Goal: Task Accomplishment & Management: Complete application form

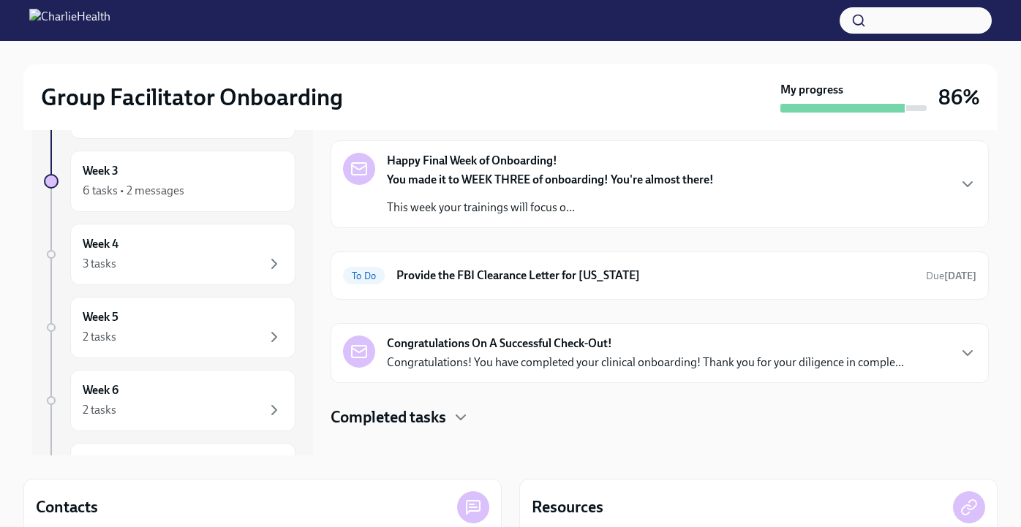
scroll to position [52, 0]
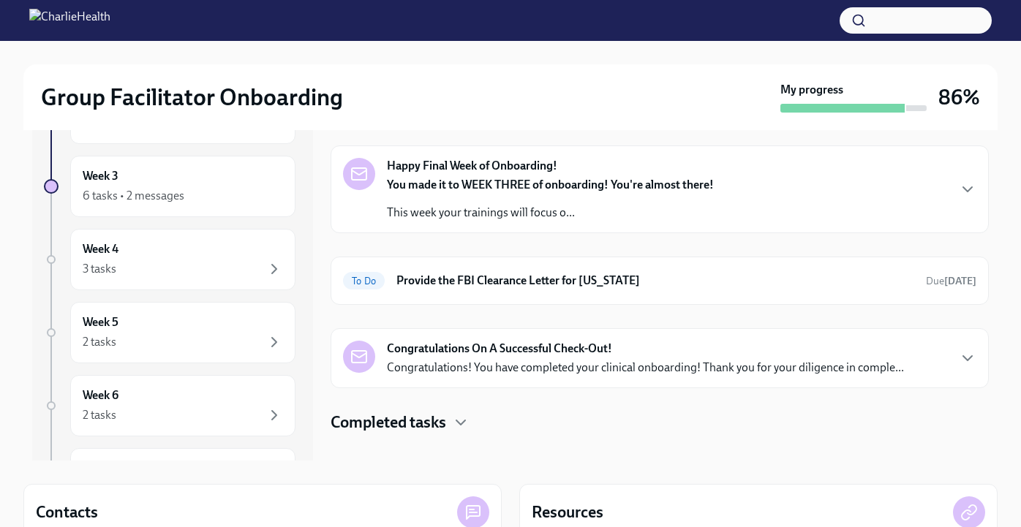
click at [400, 173] on strong "Happy Final Week of Onboarding!" at bounding box center [472, 166] width 170 height 16
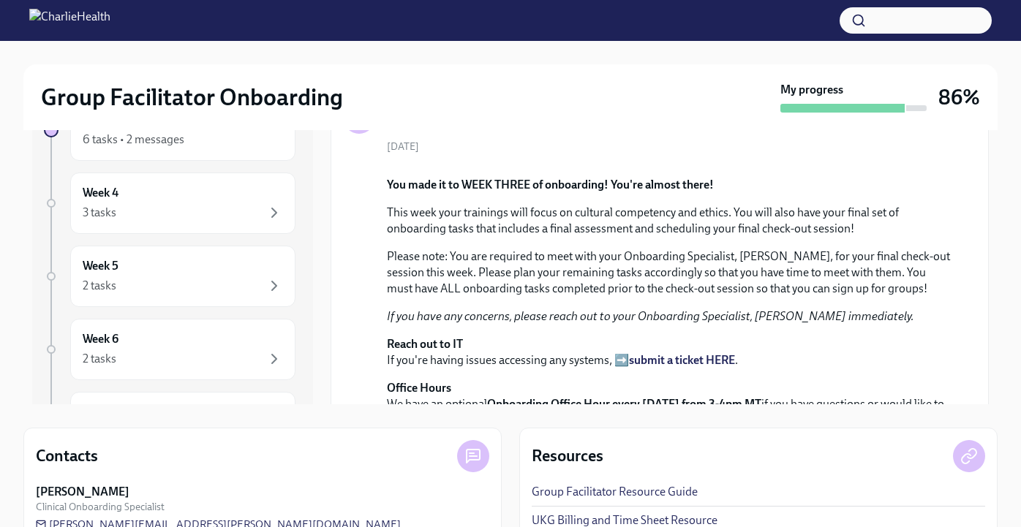
scroll to position [0, 0]
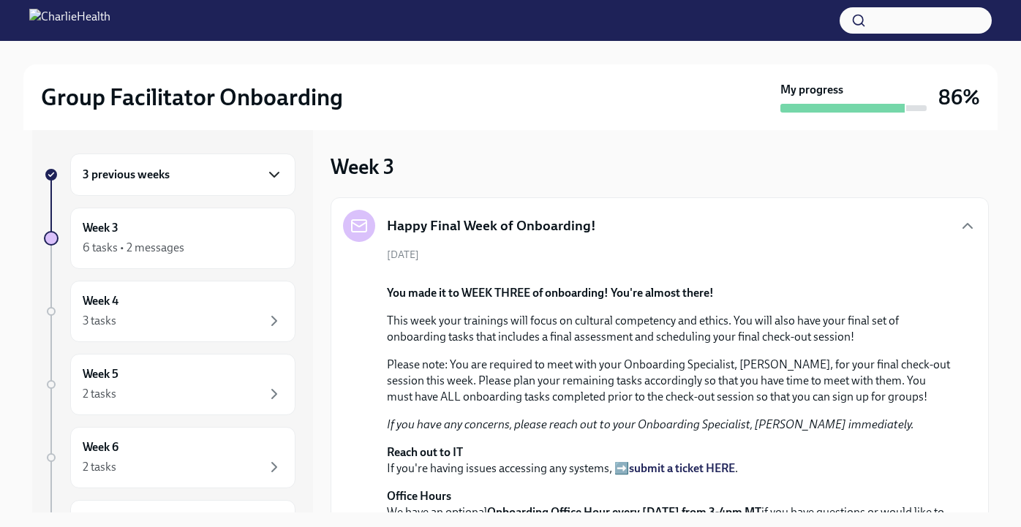
click at [272, 167] on icon "button" at bounding box center [274, 175] width 18 height 18
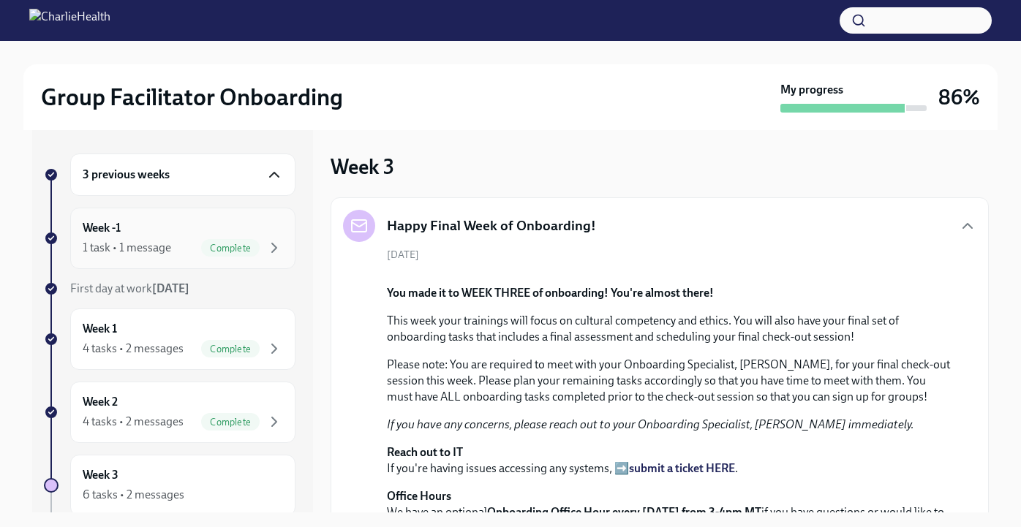
click at [283, 253] on div "Week -1 1 task • 1 message Complete" at bounding box center [182, 238] width 225 height 61
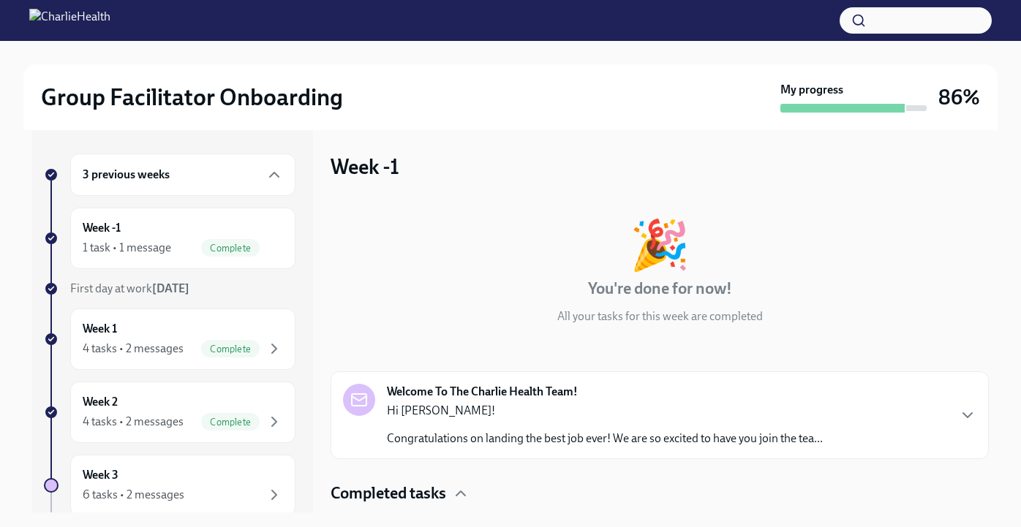
scroll to position [52, 0]
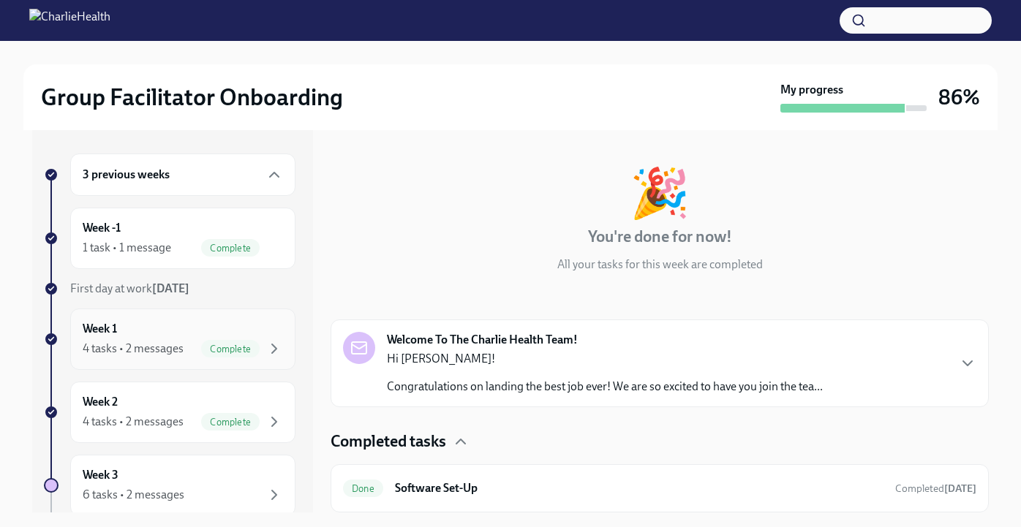
click at [266, 320] on div "Week 1 4 tasks • 2 messages Complete" at bounding box center [182, 339] width 225 height 61
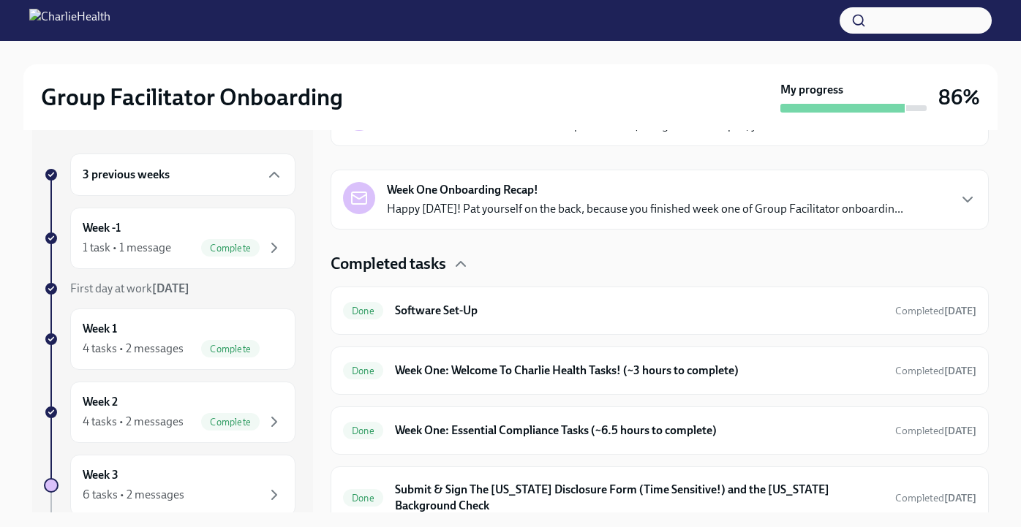
scroll to position [302, 0]
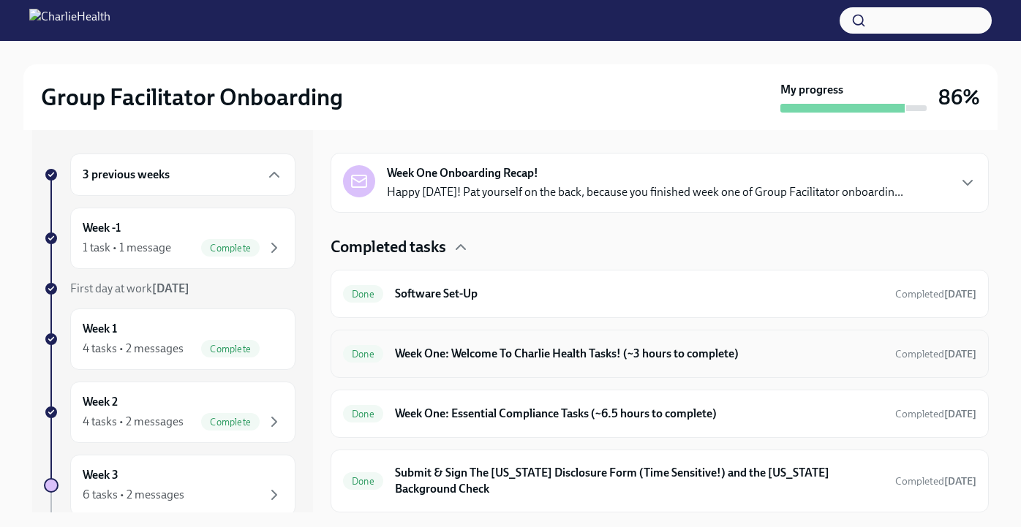
click at [580, 354] on h6 "Week One: Welcome To Charlie Health Tasks! (~3 hours to complete)" at bounding box center [639, 354] width 488 height 16
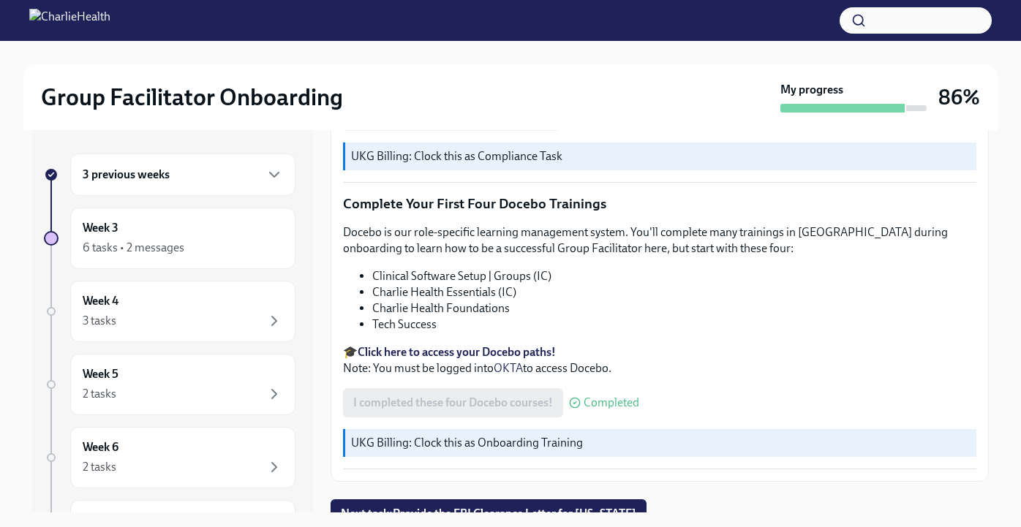
scroll to position [26, 0]
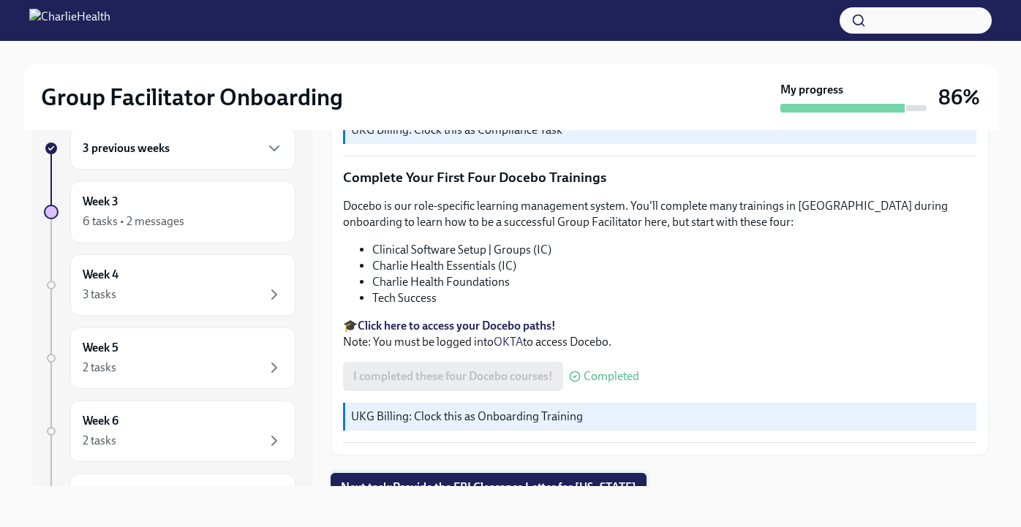
click at [544, 480] on span "Next task : Provide the FBI Clearance Letter for [US_STATE]" at bounding box center [488, 487] width 295 height 15
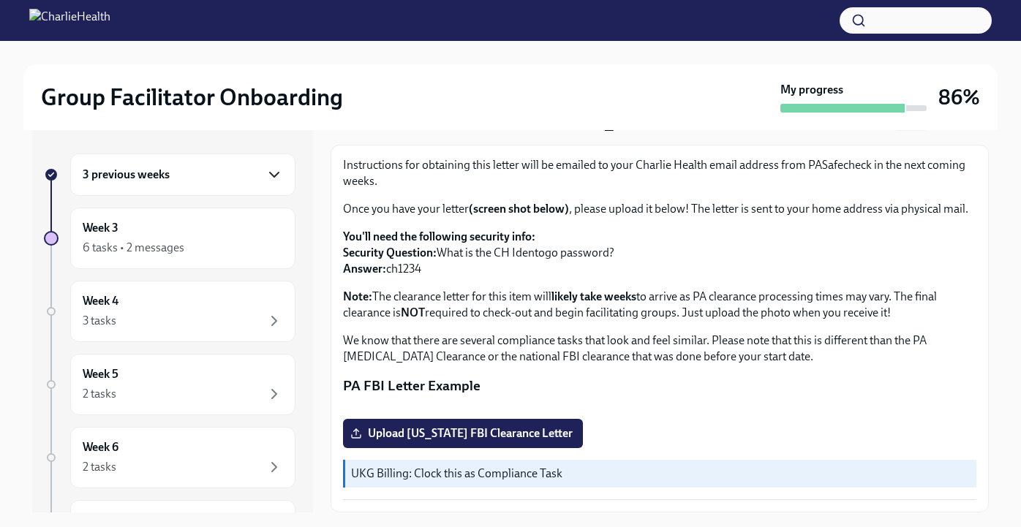
click at [267, 175] on icon "button" at bounding box center [274, 175] width 18 height 18
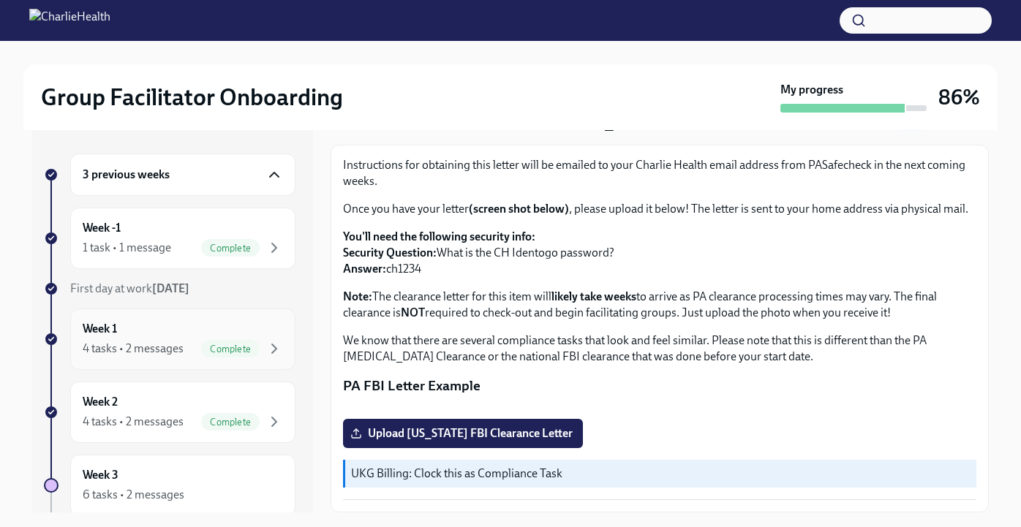
click at [271, 336] on div "Week 1 4 tasks • 2 messages Complete" at bounding box center [183, 339] width 200 height 37
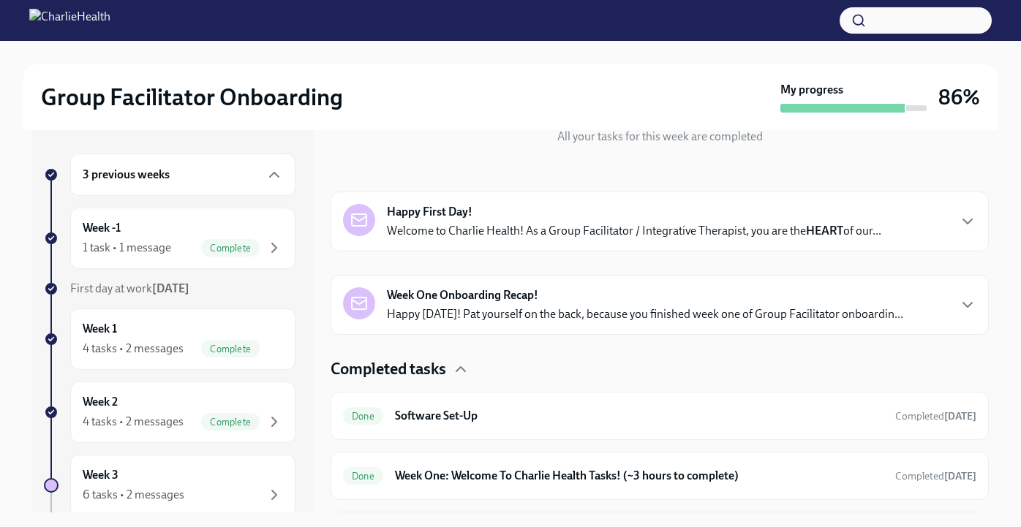
scroll to position [302, 0]
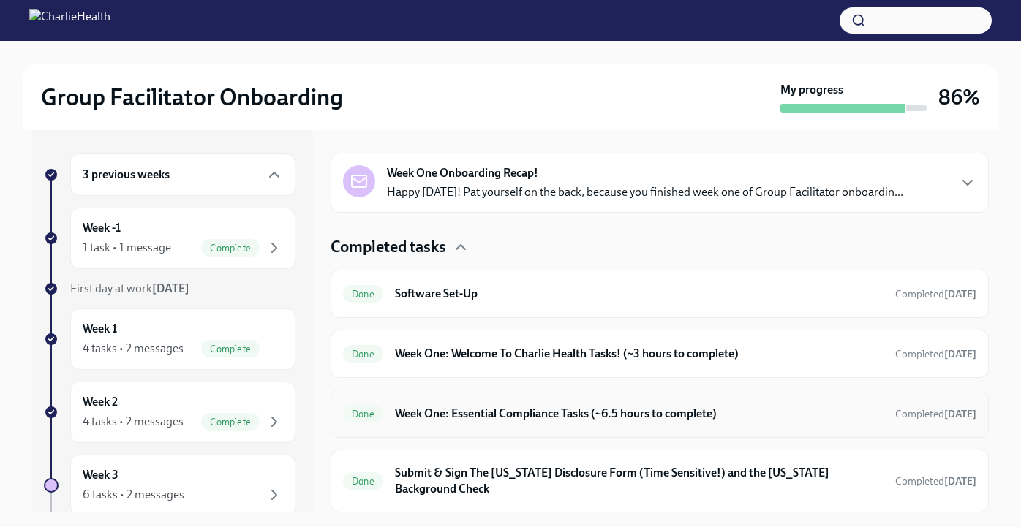
click at [436, 419] on h6 "Week One: Essential Compliance Tasks (~6.5 hours to complete)" at bounding box center [639, 414] width 488 height 16
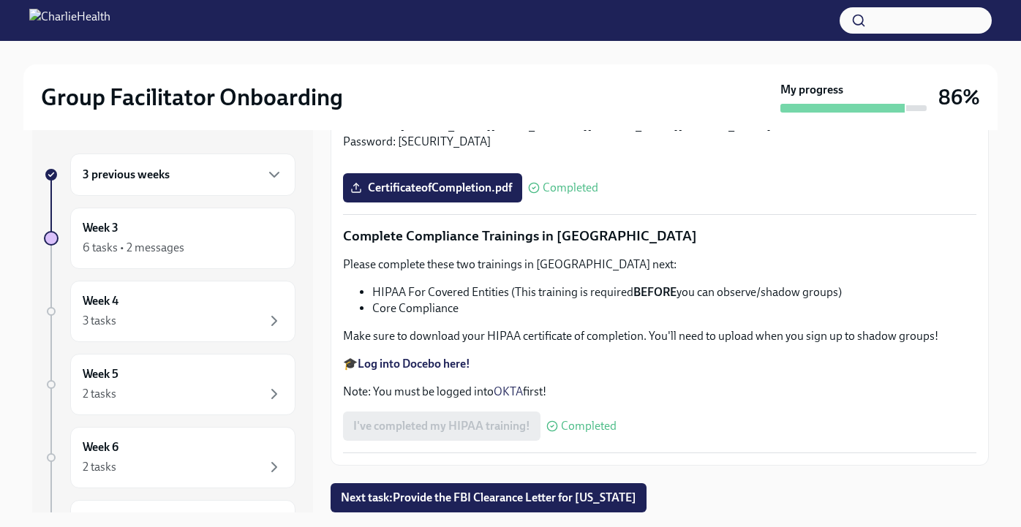
scroll to position [3559, 0]
click at [279, 182] on icon "button" at bounding box center [274, 175] width 18 height 18
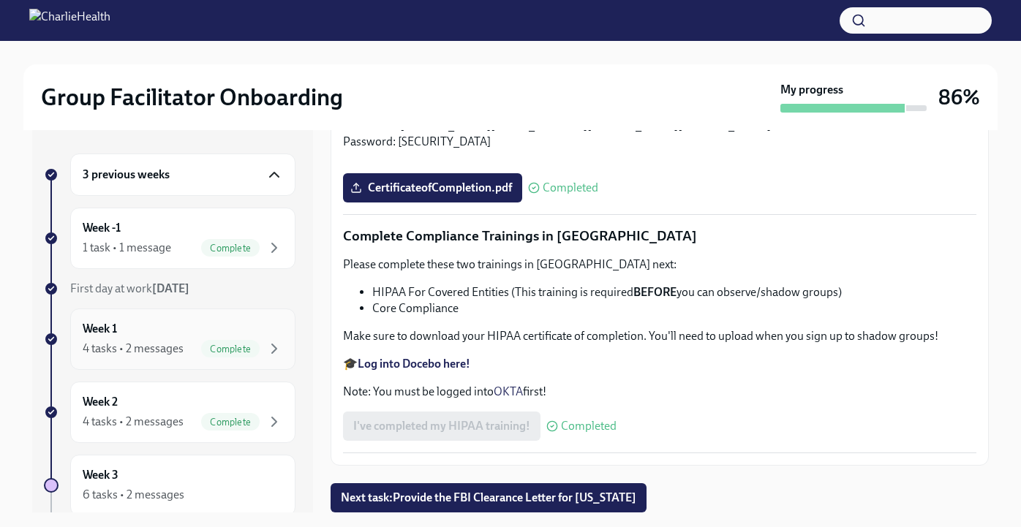
click at [287, 315] on div "Week 1 4 tasks • 2 messages Complete" at bounding box center [182, 339] width 225 height 61
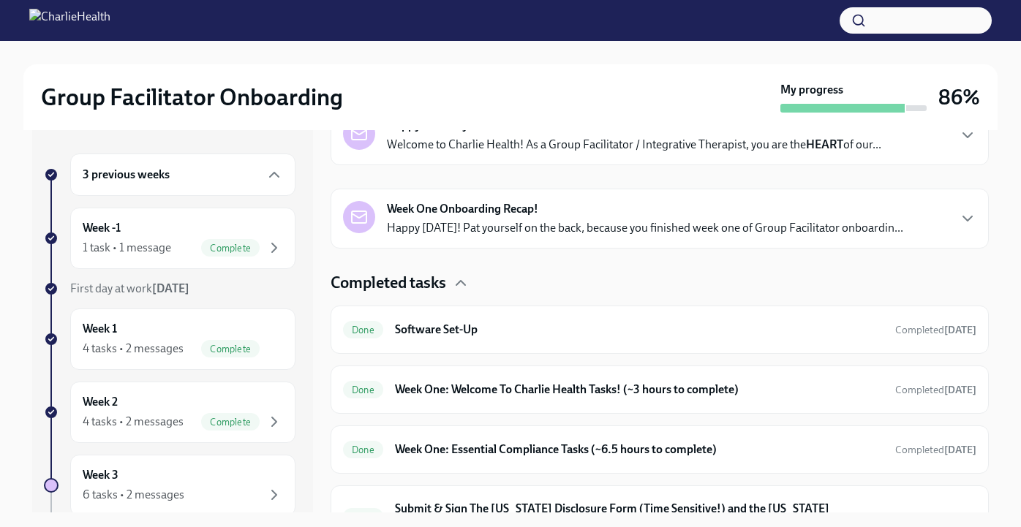
scroll to position [302, 0]
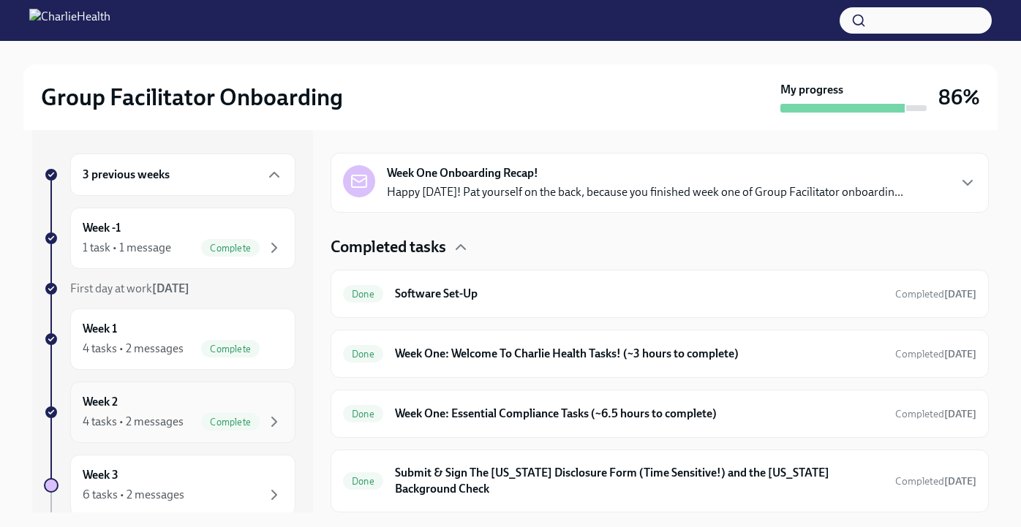
click at [264, 401] on div "Week 2 4 tasks • 2 messages Complete" at bounding box center [183, 412] width 200 height 37
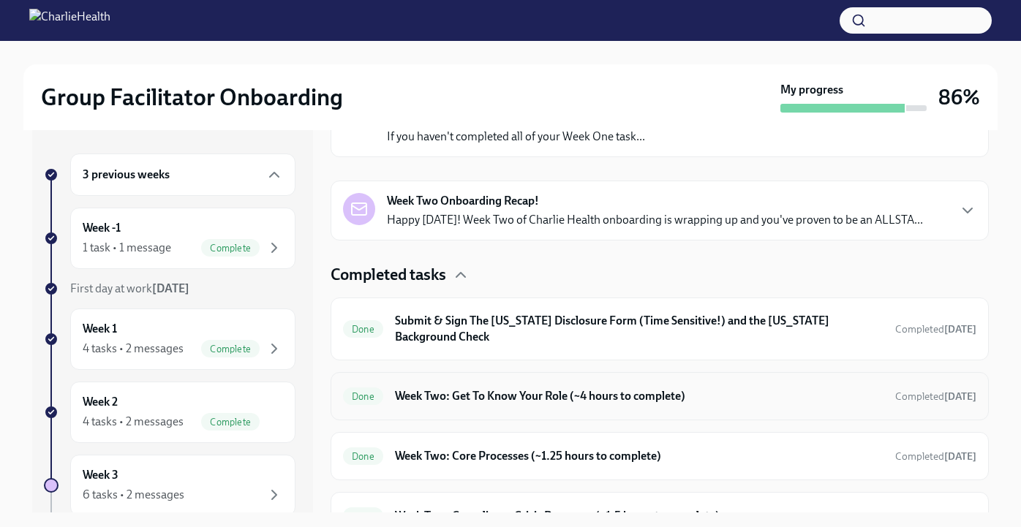
click at [419, 392] on h6 "Week Two: Get To Know Your Role (~4 hours to complete)" at bounding box center [639, 396] width 488 height 16
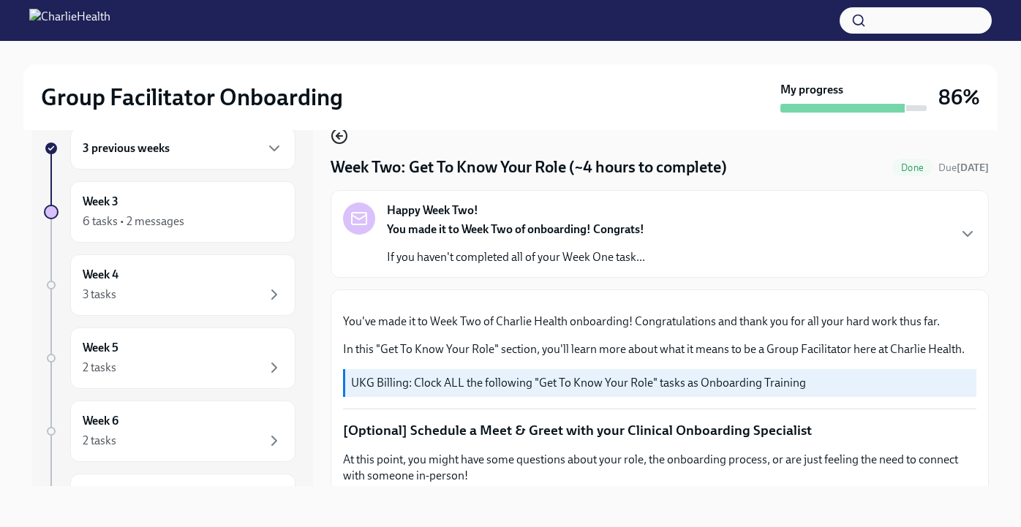
click at [336, 135] on icon "button" at bounding box center [339, 136] width 18 height 18
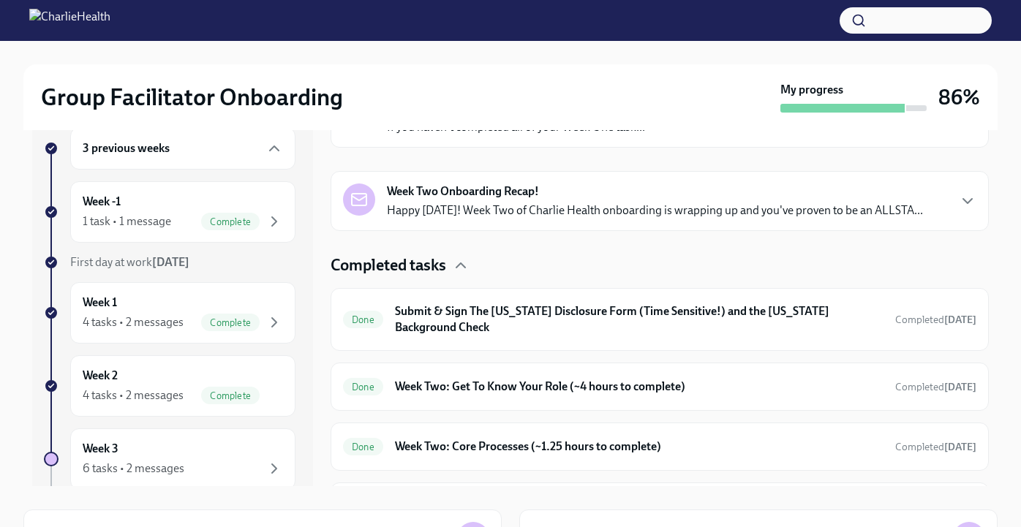
scroll to position [330, 0]
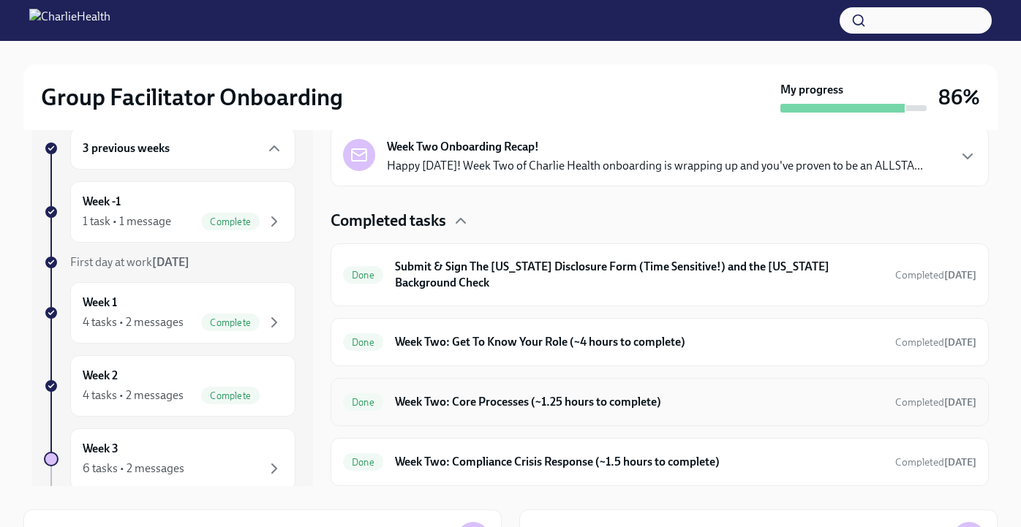
click at [429, 406] on h6 "Week Two: Core Processes (~1.25 hours to complete)" at bounding box center [639, 402] width 488 height 16
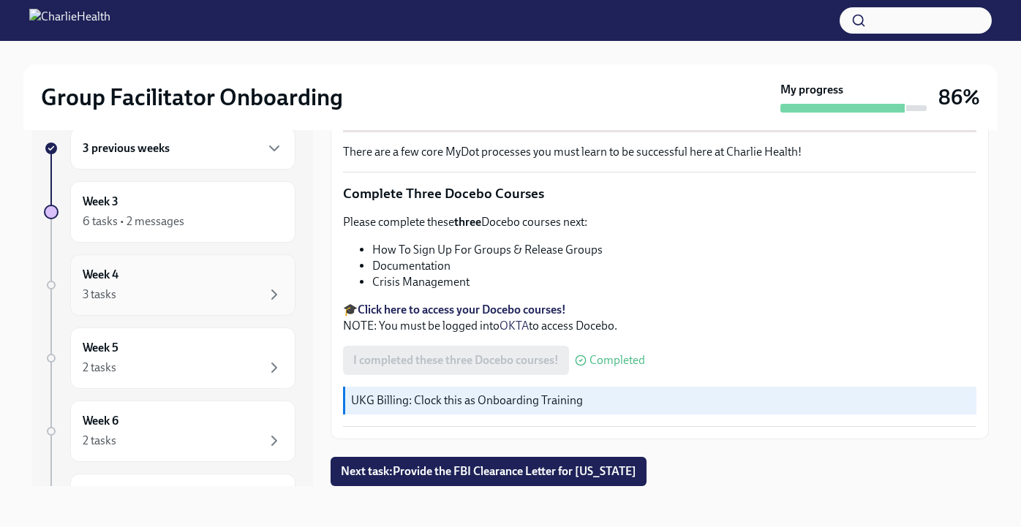
scroll to position [135, 0]
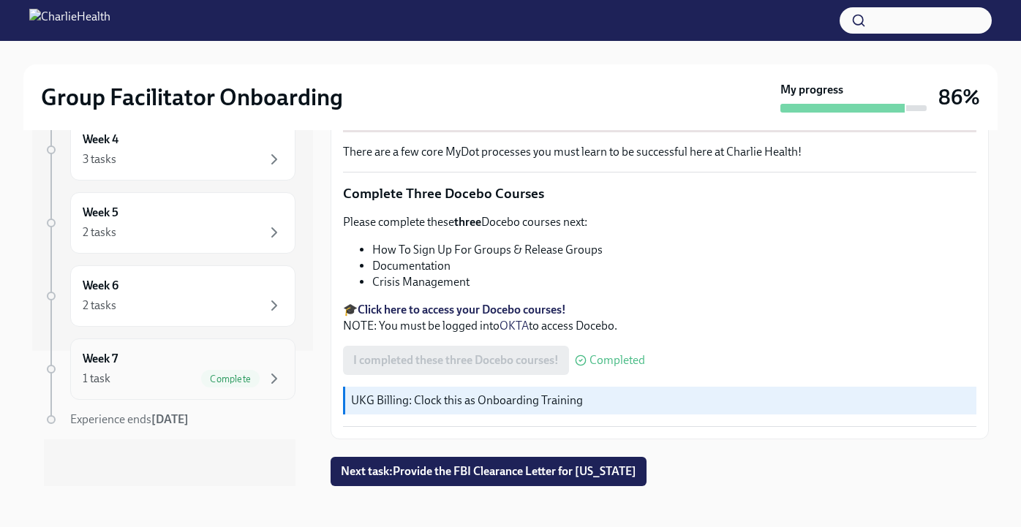
click at [203, 364] on div "Week 7 1 task Complete" at bounding box center [183, 369] width 200 height 37
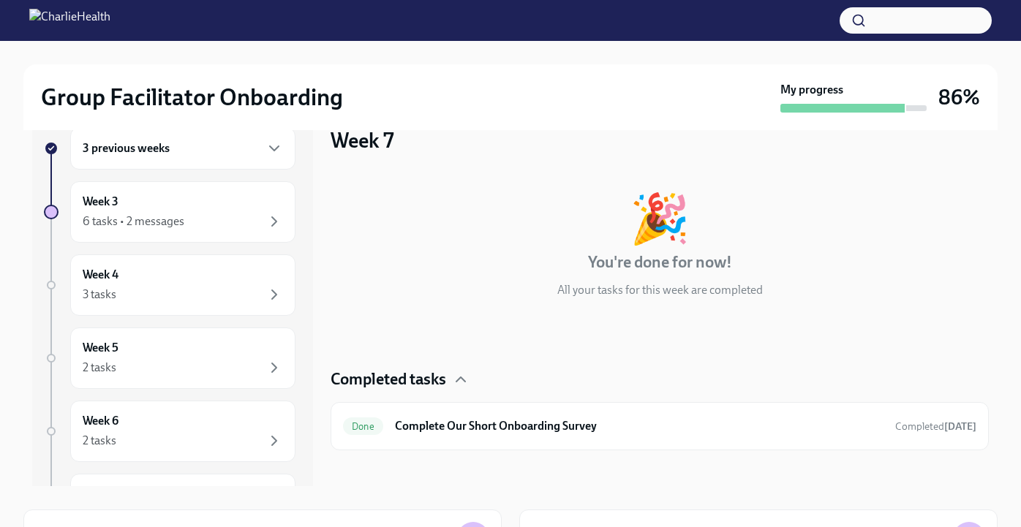
scroll to position [13, 0]
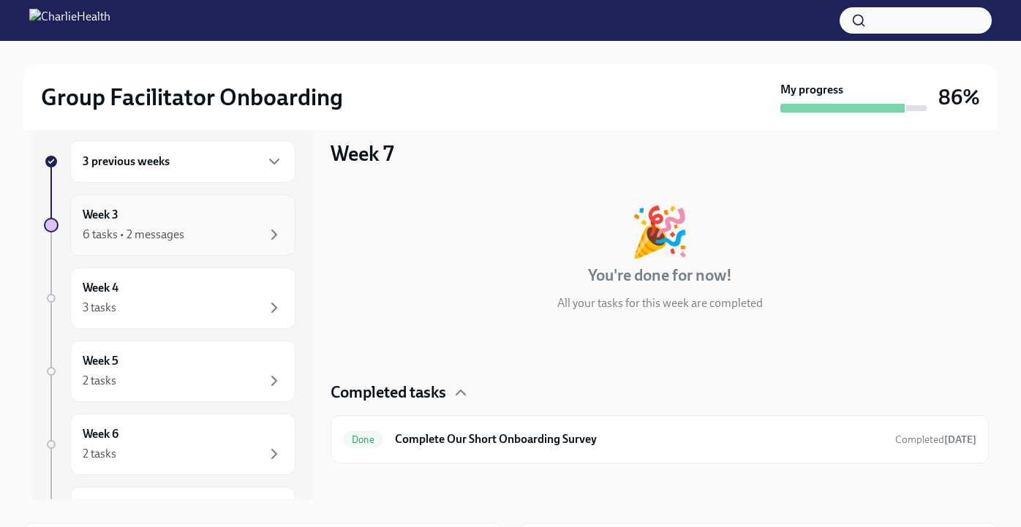
click at [230, 231] on div "6 tasks • 2 messages" at bounding box center [183, 235] width 200 height 18
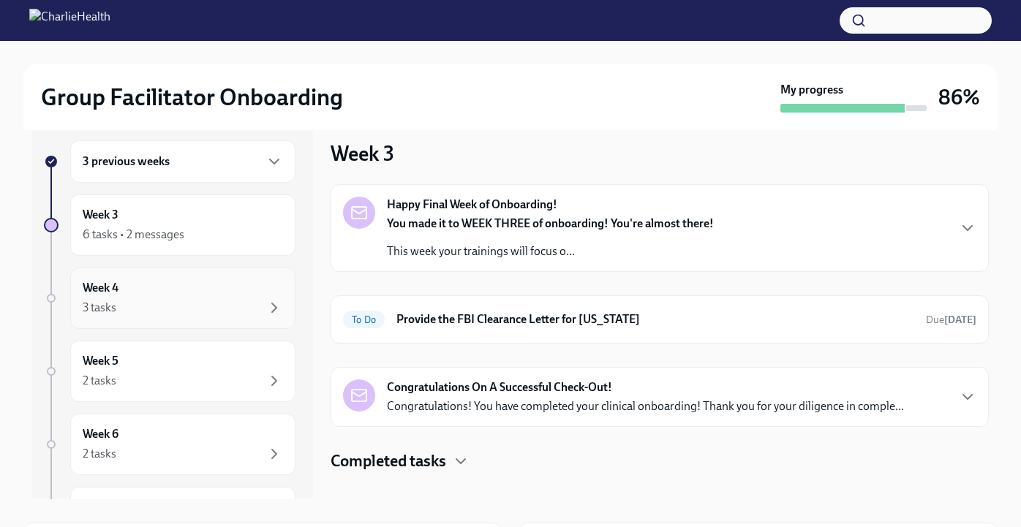
click at [204, 290] on div "Week 4 3 tasks" at bounding box center [183, 298] width 200 height 37
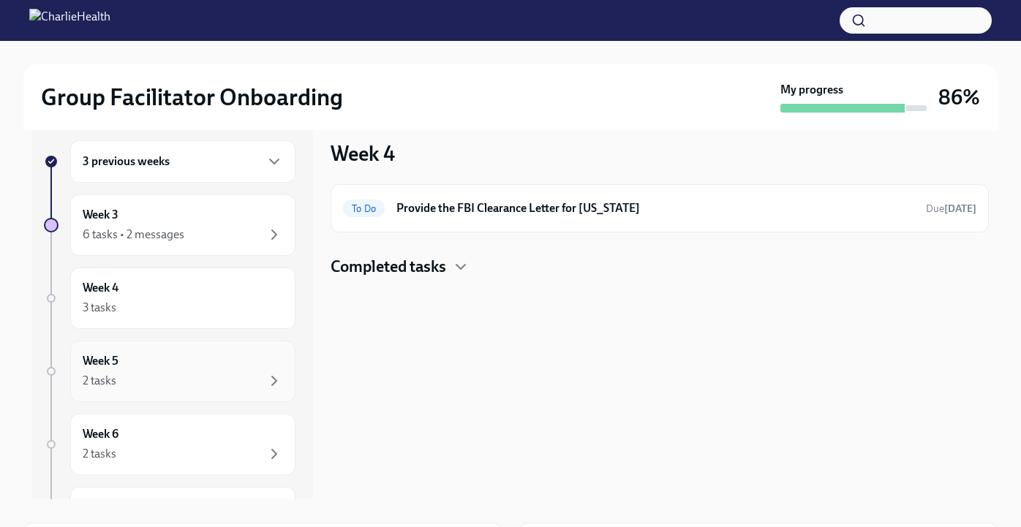
click at [235, 369] on div "Week 5 2 tasks" at bounding box center [183, 371] width 200 height 37
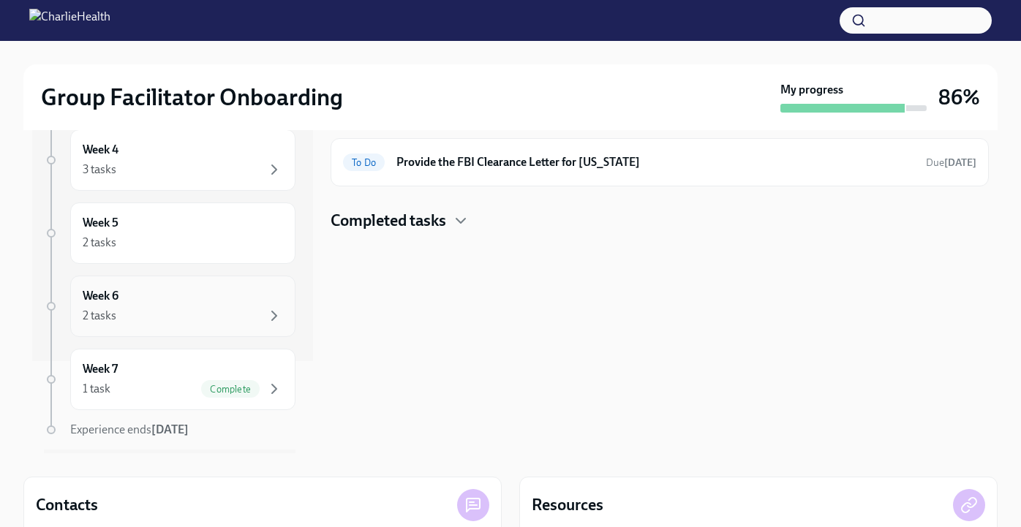
scroll to position [96, 0]
click at [224, 272] on div "Week 6 2 tasks" at bounding box center [182, 302] width 225 height 61
click at [223, 308] on div "2 tasks" at bounding box center [183, 312] width 200 height 18
